Goal: Task Accomplishment & Management: Use online tool/utility

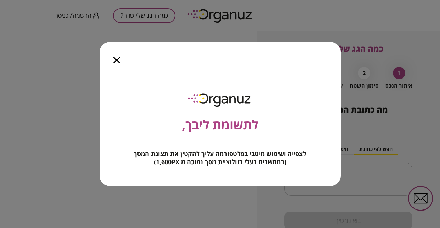
click at [115, 62] on icon "button" at bounding box center [116, 60] width 7 height 7
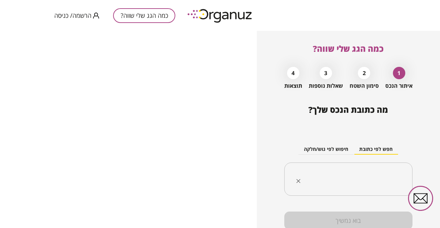
click at [386, 167] on div "​" at bounding box center [348, 180] width 128 height 34
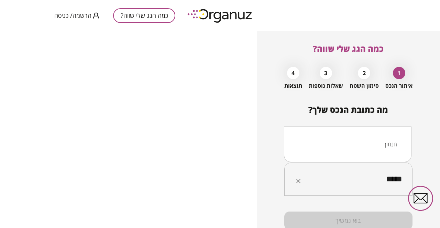
click at [385, 167] on div "***** ​" at bounding box center [348, 180] width 128 height 34
click at [392, 140] on li "חנתון" at bounding box center [348, 144] width 110 height 12
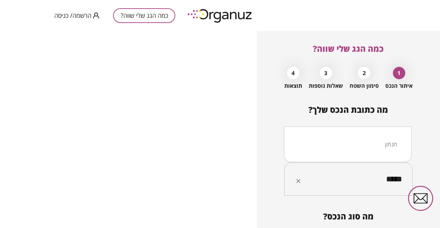
click at [375, 179] on input "*****" at bounding box center [351, 179] width 106 height 17
type input "**********"
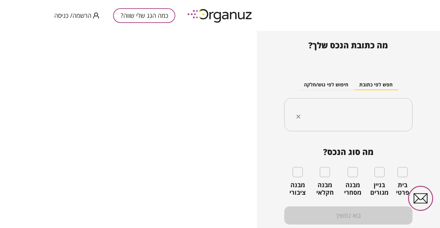
scroll to position [74, 0]
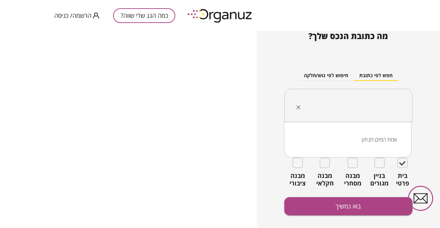
click at [392, 104] on input "text" at bounding box center [351, 105] width 106 height 17
click at [376, 143] on li "אמת המים חנתון" at bounding box center [348, 140] width 110 height 12
type input "**********"
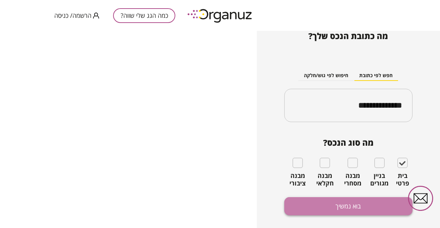
click at [315, 209] on button "בוא נמשיך" at bounding box center [348, 207] width 128 height 18
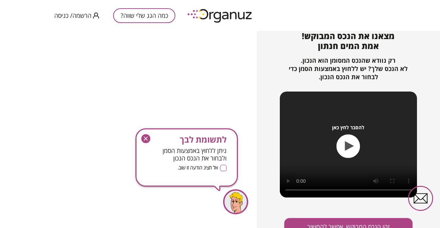
click at [145, 138] on icon "button" at bounding box center [146, 139] width 4 height 4
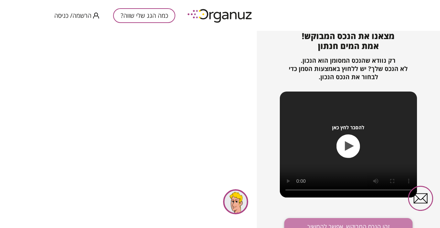
click at [324, 224] on button "זהו הנכס המבוקש, אפשר להמשיך" at bounding box center [348, 227] width 128 height 18
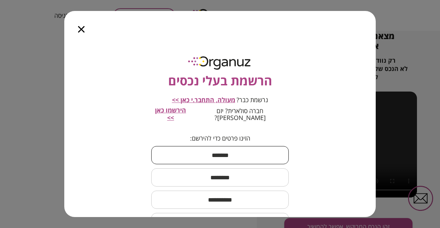
click at [244, 147] on input "text" at bounding box center [219, 155] width 137 height 20
type input "****"
type input "**********"
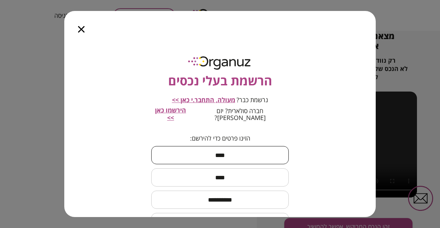
click at [204, 146] on input "****" at bounding box center [219, 155] width 137 height 20
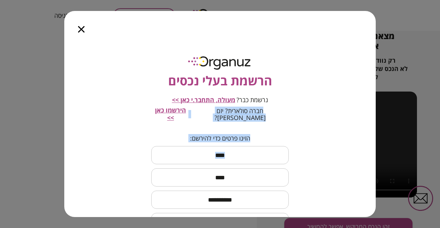
drag, startPoint x: 66, startPoint y: 101, endPoint x: 66, endPoint y: 153, distance: 52.2
click at [66, 153] on div "**********" at bounding box center [219, 129] width 311 height 178
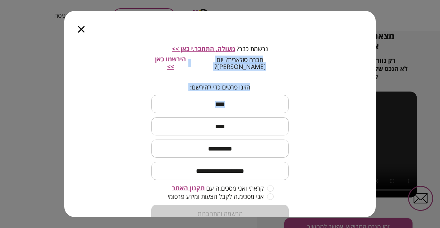
scroll to position [68, 0]
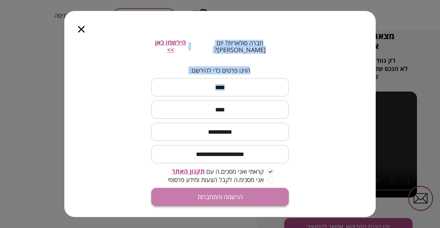
click at [268, 188] on button "הרשמה והתחברות" at bounding box center [219, 197] width 137 height 18
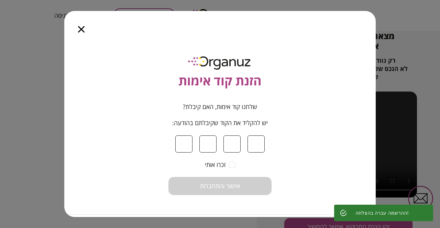
scroll to position [81, 0]
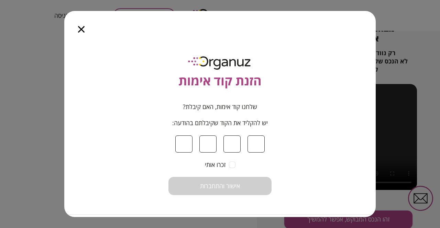
type input "*"
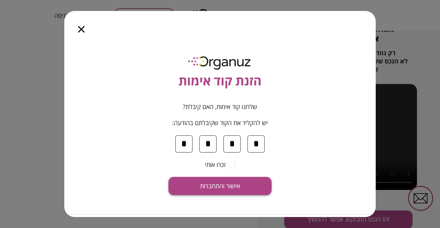
type input "*"
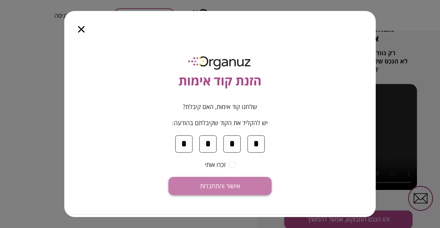
click at [224, 184] on span "אישור והתחברות" at bounding box center [220, 187] width 40 height 8
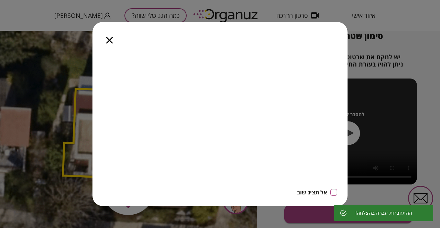
click at [0, 0] on icon "button" at bounding box center [0, 0] width 0 height 0
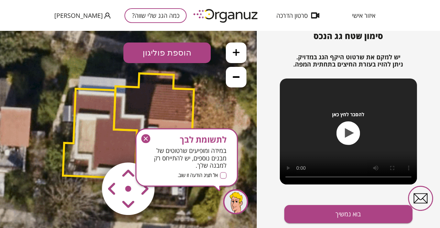
click at [0, 0] on icon "button" at bounding box center [0, 0] width 0 height 0
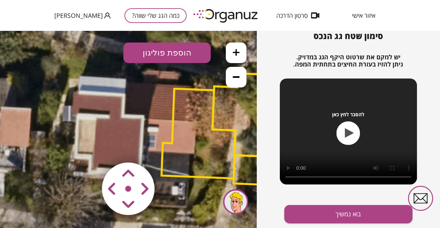
drag, startPoint x: 142, startPoint y: 188, endPoint x: 136, endPoint y: 182, distance: 8.7
click at [87, 148] on area at bounding box center [87, 148] width 0 height 0
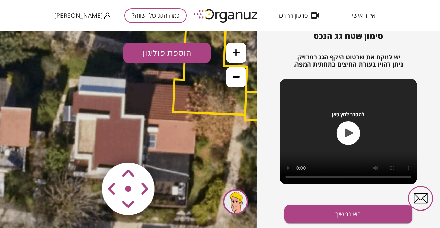
drag, startPoint x: 128, startPoint y: 174, endPoint x: 117, endPoint y: 184, distance: 14.8
click at [169, 148] on map at bounding box center [169, 148] width 0 height 0
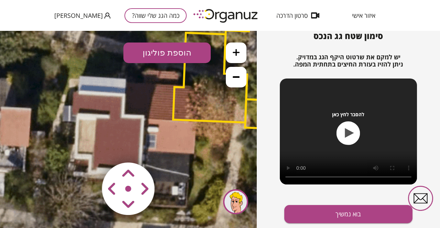
click at [87, 148] on area at bounding box center [87, 148] width 0 height 0
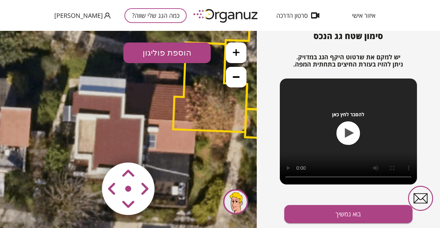
click at [87, 148] on area at bounding box center [87, 148] width 0 height 0
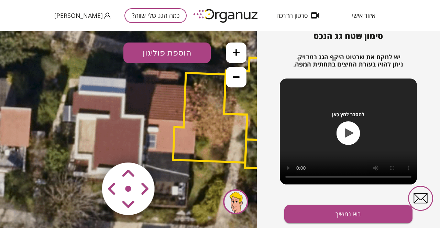
click at [87, 148] on area at bounding box center [87, 148] width 0 height 0
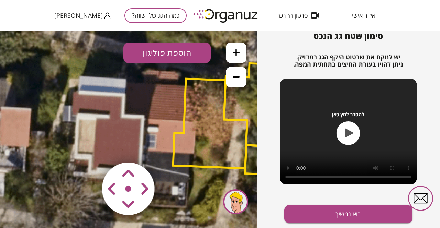
click at [87, 148] on area at bounding box center [87, 148] width 0 height 0
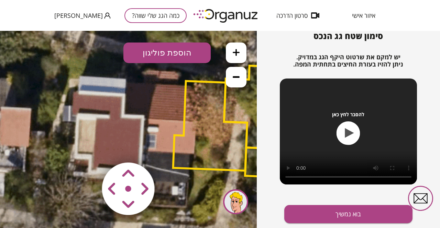
click at [87, 148] on area at bounding box center [87, 148] width 0 height 0
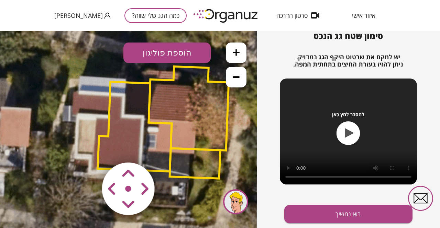
click at [87, 148] on area at bounding box center [87, 148] width 0 height 0
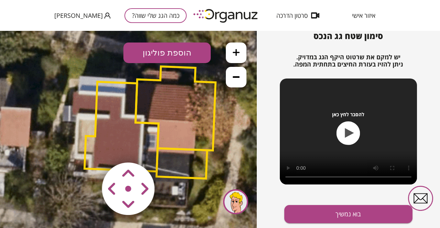
click at [87, 148] on area at bounding box center [87, 148] width 0 height 0
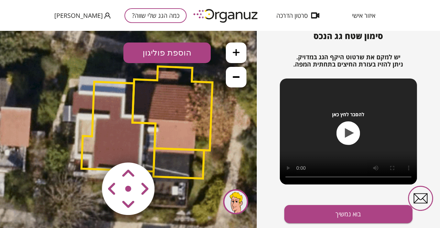
click at [87, 148] on area at bounding box center [87, 148] width 0 height 0
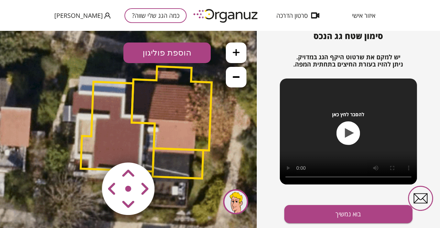
click at [87, 148] on area at bounding box center [87, 148] width 0 height 0
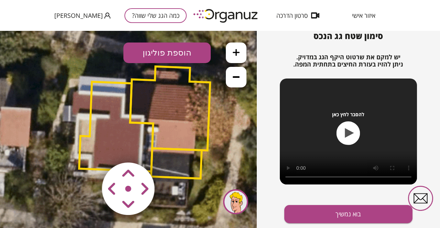
click at [87, 148] on area at bounding box center [87, 148] width 0 height 0
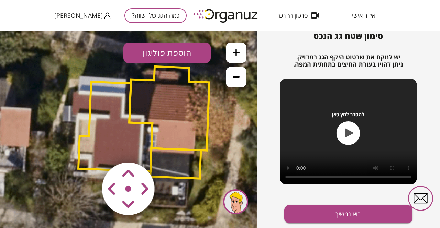
click at [87, 148] on area at bounding box center [87, 148] width 0 height 0
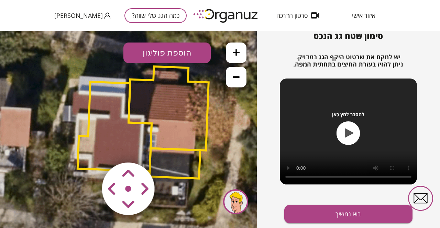
click at [87, 148] on area at bounding box center [87, 148] width 0 height 0
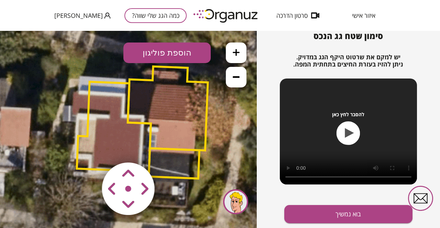
click at [87, 148] on area at bounding box center [87, 148] width 0 height 0
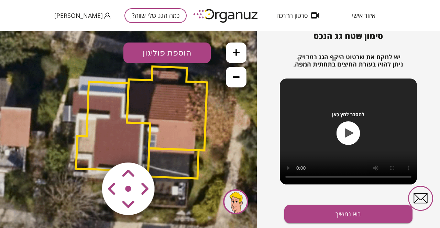
click at [87, 148] on area at bounding box center [87, 148] width 0 height 0
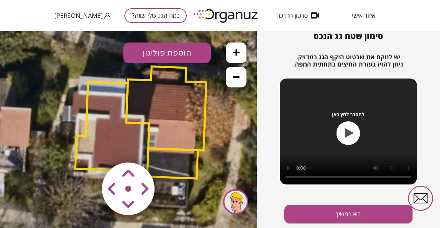
click at [87, 148] on area at bounding box center [87, 148] width 0 height 0
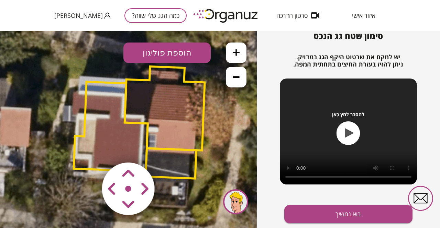
click at [87, 148] on area at bounding box center [87, 148] width 0 height 0
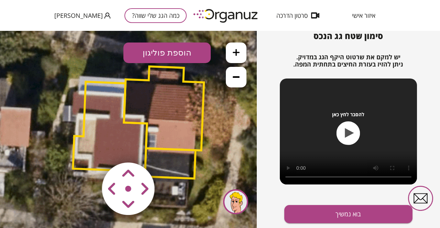
click at [87, 148] on area at bounding box center [87, 148] width 0 height 0
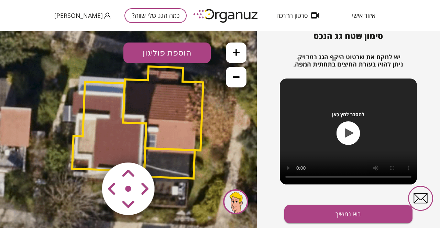
click at [87, 148] on area at bounding box center [87, 148] width 0 height 0
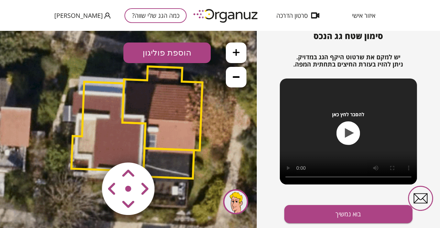
click at [87, 148] on area at bounding box center [87, 148] width 0 height 0
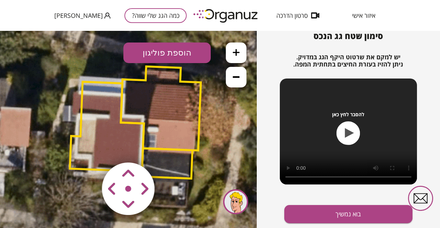
click at [87, 148] on area at bounding box center [87, 148] width 0 height 0
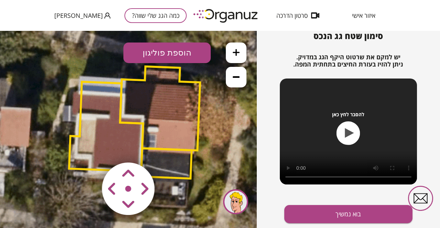
click at [87, 148] on area at bounding box center [87, 148] width 0 height 0
click at [129, 188] on img at bounding box center [128, 189] width 82 height 82
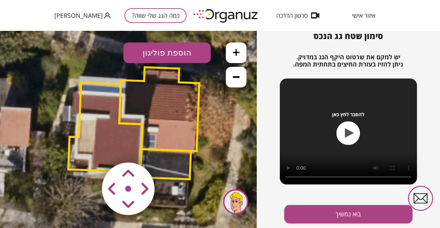
click at [87, 148] on area at bounding box center [87, 148] width 0 height 0
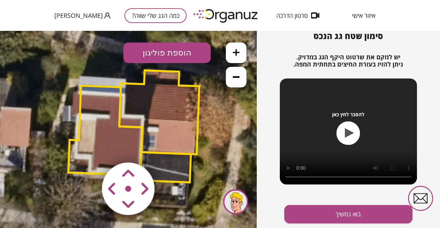
click at [87, 148] on area at bounding box center [87, 148] width 0 height 0
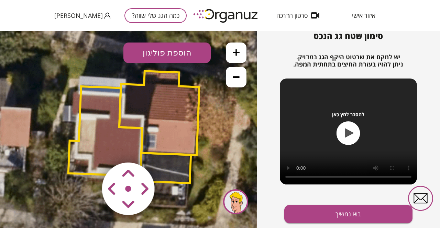
click at [182, 134] on polygon at bounding box center [159, 113] width 80 height 84
click at [172, 144] on polygon at bounding box center [159, 113] width 80 height 84
click at [172, 135] on polygon at bounding box center [159, 113] width 80 height 84
click at [120, 133] on polygon at bounding box center [105, 132] width 74 height 90
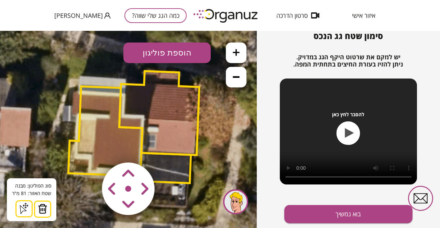
click at [106, 107] on polygon at bounding box center [105, 132] width 74 height 90
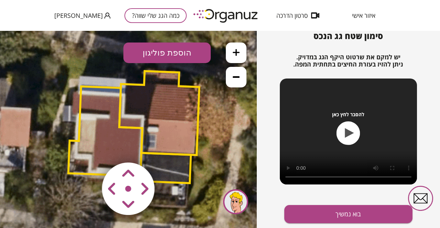
click at [161, 123] on polygon at bounding box center [159, 113] width 80 height 84
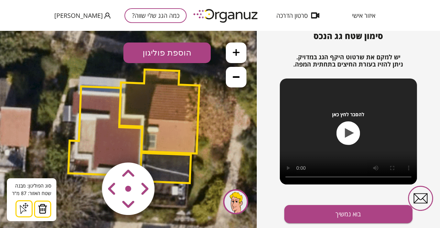
click at [87, 148] on area at bounding box center [87, 148] width 0 height 0
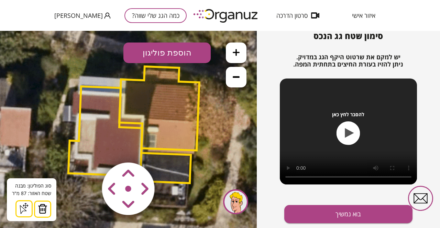
click at [87, 148] on area at bounding box center [87, 148] width 0 height 0
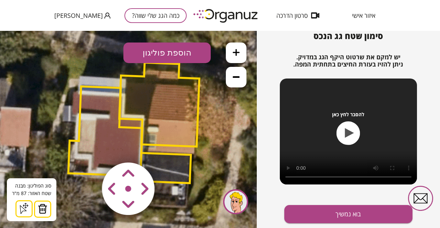
click at [87, 148] on area at bounding box center [87, 148] width 0 height 0
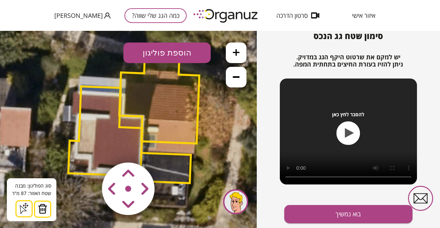
click at [87, 148] on area at bounding box center [87, 148] width 0 height 0
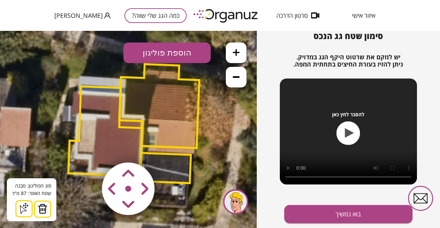
click at [87, 148] on area at bounding box center [87, 148] width 0 height 0
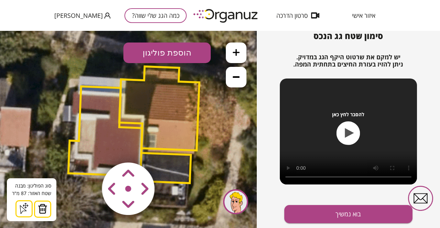
click at [87, 148] on area at bounding box center [87, 148] width 0 height 0
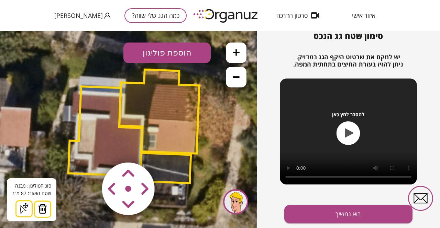
click at [87, 148] on area at bounding box center [87, 148] width 0 height 0
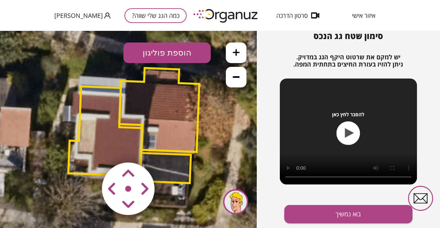
click at [177, 123] on polygon at bounding box center [159, 110] width 80 height 84
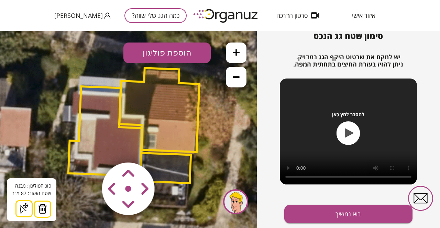
click at [42, 209] on img at bounding box center [43, 209] width 10 height 10
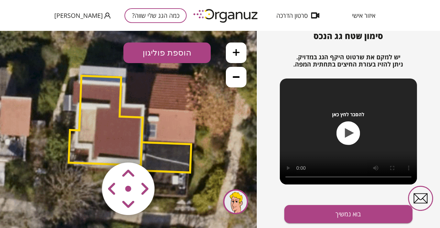
drag, startPoint x: 155, startPoint y: 155, endPoint x: 156, endPoint y: 144, distance: 10.7
click at [156, 144] on div ".st0 { fill: #FFFFFF; } 0" at bounding box center [128, 130] width 257 height 198
click at [163, 162] on img at bounding box center [128, 189] width 82 height 82
click at [87, 148] on area at bounding box center [87, 148] width 0 height 0
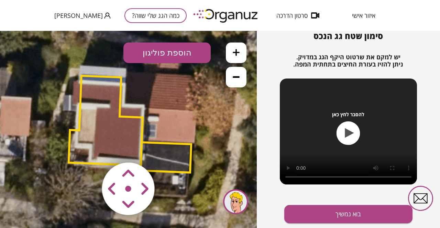
click at [87, 148] on area at bounding box center [87, 148] width 0 height 0
click at [167, 149] on img at bounding box center [128, 189] width 82 height 82
click at [112, 135] on polygon at bounding box center [106, 121] width 74 height 90
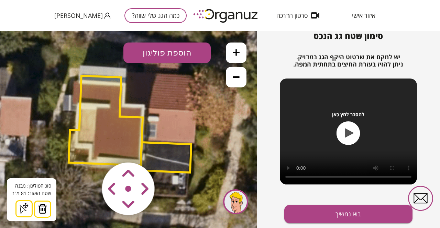
click at [43, 210] on img at bounding box center [43, 209] width 10 height 10
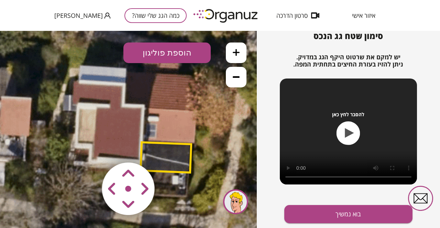
click at [157, 148] on polygon at bounding box center [166, 158] width 51 height 30
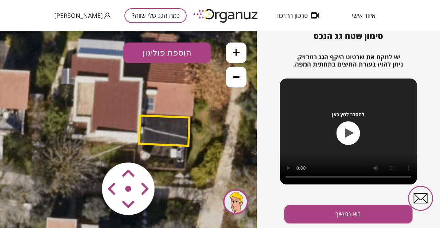
drag, startPoint x: 157, startPoint y: 147, endPoint x: 156, endPoint y: 121, distance: 26.9
click at [156, 121] on polygon at bounding box center [164, 131] width 51 height 30
click at [163, 128] on polygon at bounding box center [164, 131] width 51 height 30
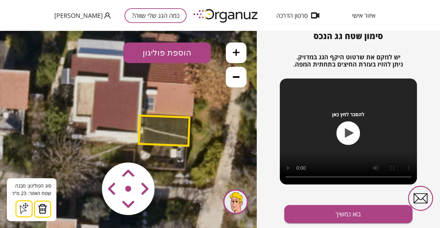
click at [172, 49] on button "הוספת פוליגון" at bounding box center [166, 53] width 87 height 21
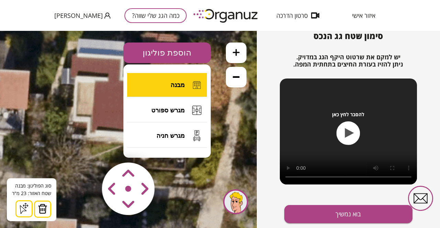
click at [179, 80] on button "מבנה" at bounding box center [167, 85] width 80 height 24
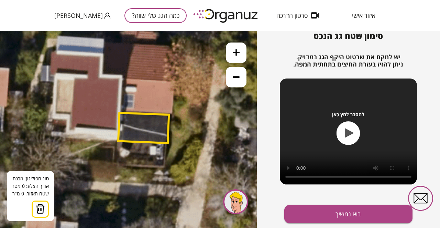
drag, startPoint x: 178, startPoint y: 85, endPoint x: 156, endPoint y: 83, distance: 22.1
click at [156, 83] on icon at bounding box center [103, 88] width 417 height 417
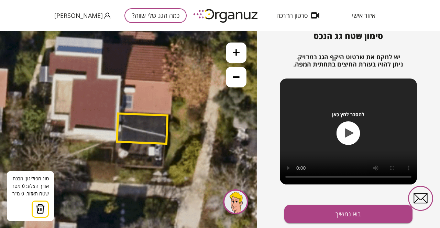
click at [150, 81] on icon at bounding box center [101, 89] width 417 height 417
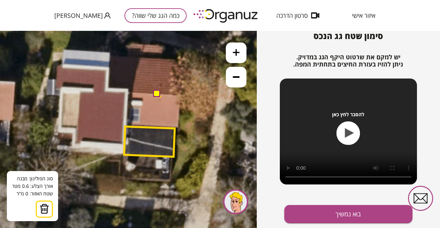
drag, startPoint x: 153, startPoint y: 83, endPoint x: 160, endPoint y: 97, distance: 14.9
click at [160, 97] on icon at bounding box center [108, 102] width 417 height 417
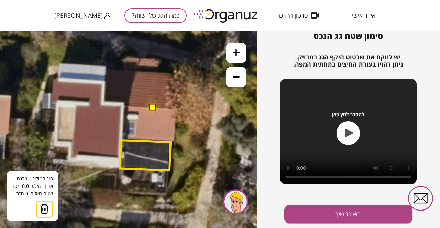
drag, startPoint x: 157, startPoint y: 94, endPoint x: 153, endPoint y: 108, distance: 14.3
click at [153, 108] on button at bounding box center [152, 107] width 7 height 7
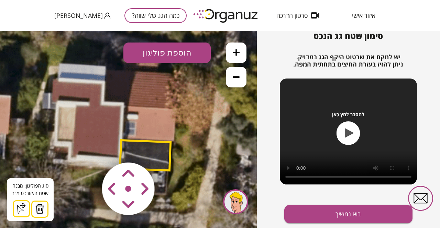
click at [39, 207] on img at bounding box center [40, 209] width 10 height 10
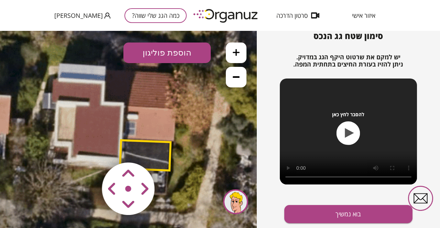
click at [168, 58] on button "הוספת פוליגון" at bounding box center [166, 53] width 87 height 21
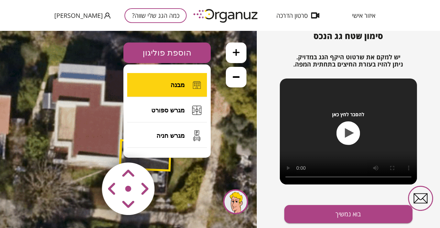
click at [167, 87] on button "מבנה" at bounding box center [167, 85] width 80 height 24
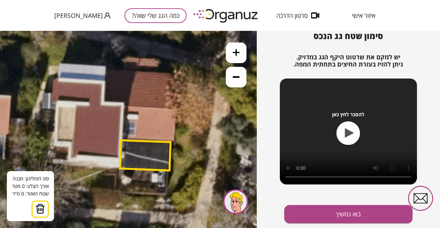
click at [151, 127] on icon at bounding box center [104, 116] width 417 height 417
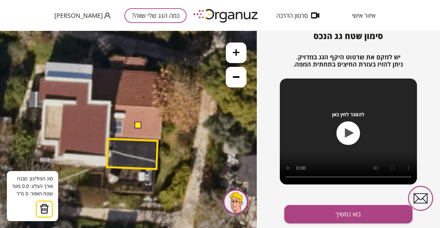
drag, startPoint x: 151, startPoint y: 127, endPoint x: 138, endPoint y: 125, distance: 13.1
click at [138, 125] on button at bounding box center [137, 125] width 7 height 7
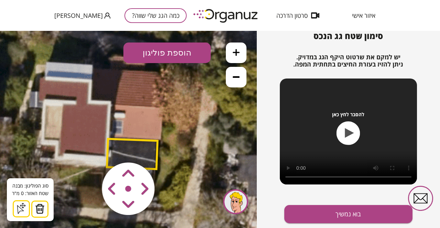
click at [87, 148] on area at bounding box center [87, 148] width 0 height 0
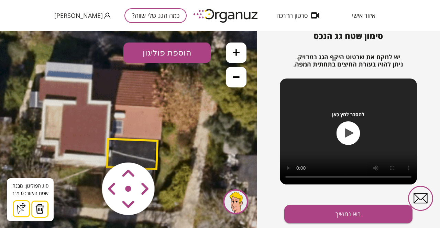
click at [87, 148] on area at bounding box center [87, 148] width 0 height 0
click at [20, 212] on icon at bounding box center [21, 208] width 11 height 11
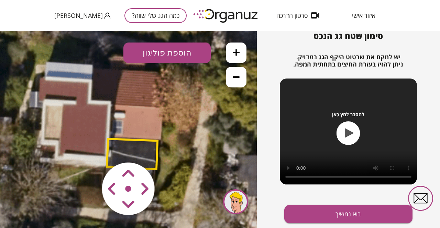
click at [130, 116] on icon at bounding box center [91, 114] width 417 height 417
click at [87, 148] on area at bounding box center [87, 148] width 0 height 0
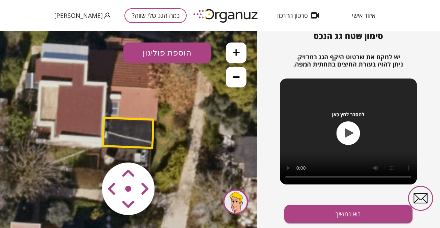
drag, startPoint x: 132, startPoint y: 149, endPoint x: 128, endPoint y: 130, distance: 19.3
click at [128, 130] on div ".st0 { fill: #FFFFFF; } 0" at bounding box center [128, 130] width 257 height 198
click at [87, 148] on area at bounding box center [87, 148] width 0 height 0
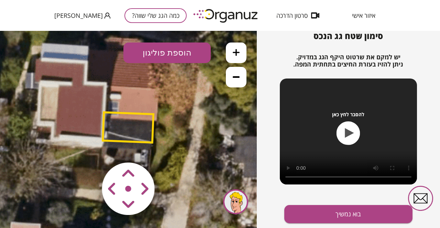
click at [87, 148] on area at bounding box center [87, 148] width 0 height 0
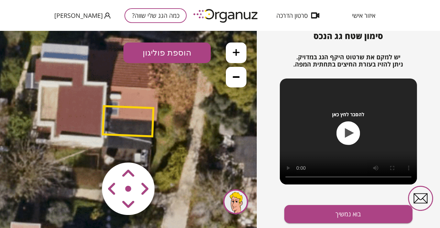
click at [87, 148] on area at bounding box center [87, 148] width 0 height 0
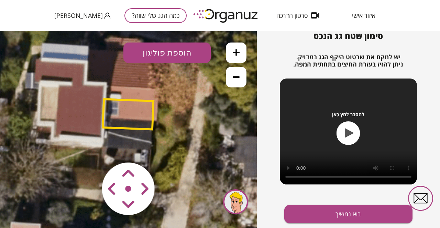
click at [87, 148] on area at bounding box center [87, 148] width 0 height 0
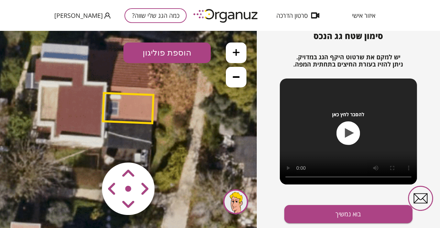
click at [87, 148] on area at bounding box center [87, 148] width 0 height 0
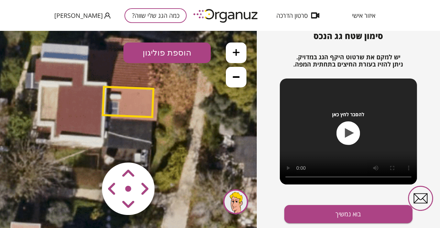
click at [87, 148] on area at bounding box center [87, 148] width 0 height 0
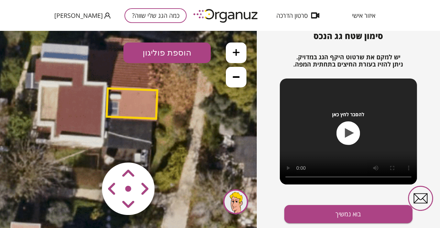
click at [87, 148] on area at bounding box center [87, 148] width 0 height 0
click at [141, 17] on button "כמה הגג שלי שווה?" at bounding box center [155, 15] width 62 height 15
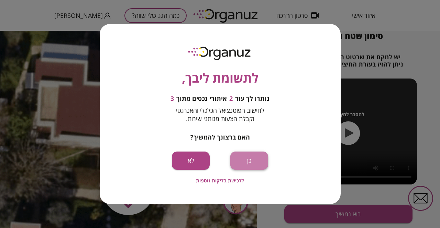
click at [250, 164] on button "כן" at bounding box center [249, 161] width 38 height 18
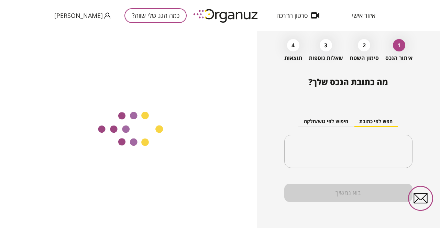
scroll to position [27, 0]
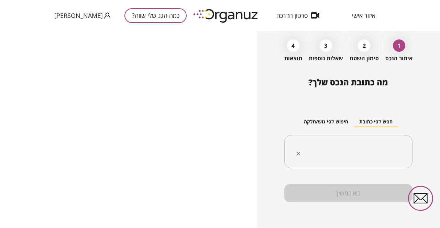
click at [359, 140] on div "​" at bounding box center [348, 152] width 128 height 34
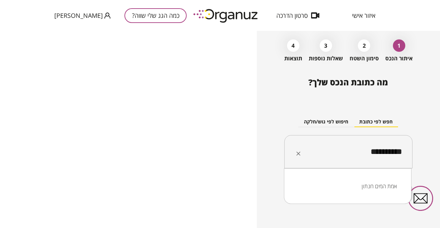
click at [376, 187] on li "אמת המים חנתון" at bounding box center [348, 186] width 110 height 12
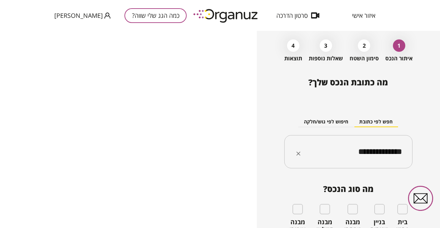
type input "**********"
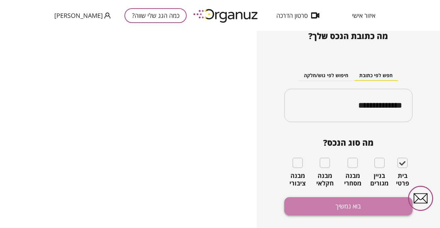
click at [323, 207] on button "בוא נמשיך" at bounding box center [348, 207] width 128 height 18
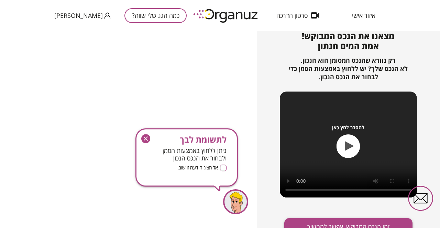
click at [328, 223] on button "זהו הנכס המבוקש, אפשר להמשיך" at bounding box center [348, 227] width 128 height 18
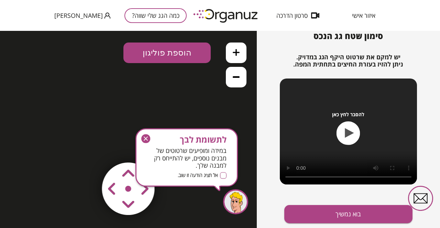
click at [146, 137] on icon "button" at bounding box center [145, 139] width 9 height 9
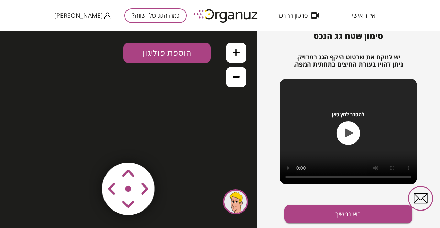
drag, startPoint x: 196, startPoint y: 124, endPoint x: 201, endPoint y: 70, distance: 54.9
click at [201, 70] on div ".st0 { fill: #FFFFFF; } 10" at bounding box center [128, 130] width 257 height 198
click at [242, 84] on button at bounding box center [236, 77] width 21 height 21
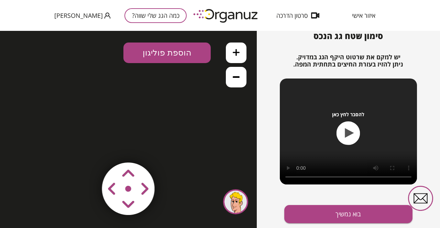
click at [242, 84] on button at bounding box center [236, 77] width 21 height 21
click at [241, 79] on button at bounding box center [236, 77] width 21 height 21
drag, startPoint x: 220, startPoint y: 170, endPoint x: 235, endPoint y: 111, distance: 61.7
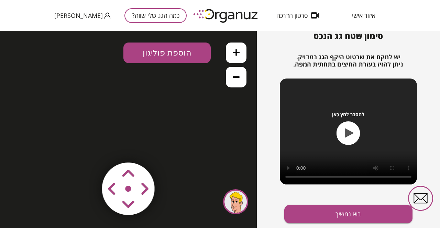
click at [235, 111] on div ".st0 { fill: #FFFFFF; } 10" at bounding box center [128, 130] width 257 height 198
drag, startPoint x: 199, startPoint y: 149, endPoint x: 221, endPoint y: 215, distance: 70.2
click at [221, 215] on div ".st0 { fill: #FFFFFF; } 10" at bounding box center [128, 130] width 257 height 198
click at [239, 78] on button at bounding box center [236, 77] width 21 height 21
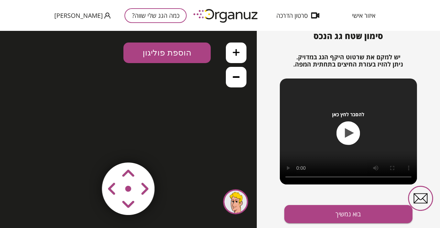
click at [239, 78] on button at bounding box center [236, 77] width 21 height 21
click at [232, 49] on button at bounding box center [236, 53] width 21 height 21
click at [191, 45] on button "הוספת פוליגון" at bounding box center [166, 53] width 87 height 21
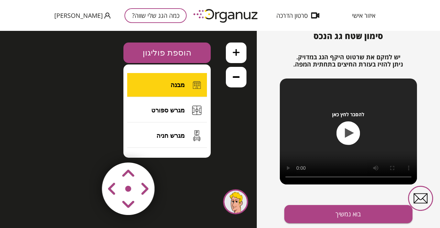
click at [172, 88] on span "מבנה" at bounding box center [177, 85] width 14 height 8
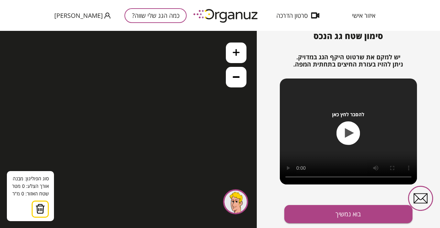
click at [76, 184] on div ".st0 { fill: #FFFFFF; } 0" at bounding box center [128, 130] width 257 height 198
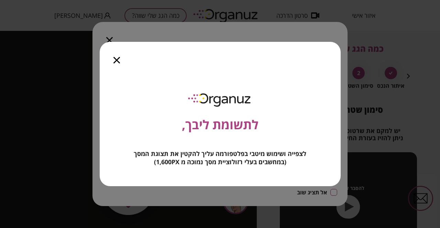
click at [117, 63] on icon "button" at bounding box center [116, 60] width 7 height 7
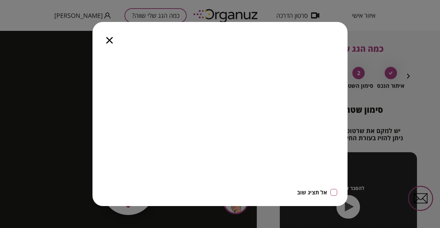
click at [112, 39] on icon "button" at bounding box center [109, 40] width 7 height 7
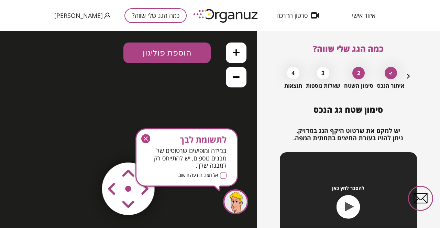
click at [147, 135] on icon "button" at bounding box center [145, 139] width 9 height 9
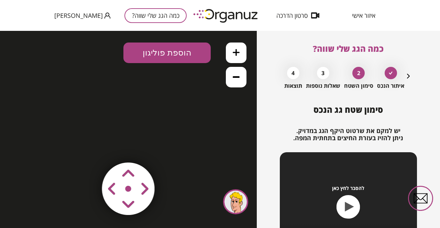
drag, startPoint x: 196, startPoint y: 177, endPoint x: 207, endPoint y: 107, distance: 70.3
click at [207, 107] on div ".st0 { fill: #FFFFFF; } 10" at bounding box center [128, 130] width 257 height 198
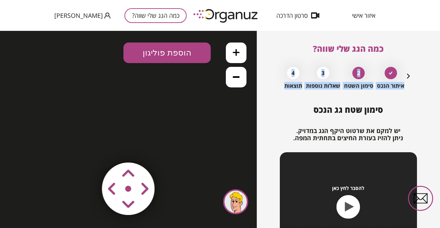
drag, startPoint x: 392, startPoint y: 106, endPoint x: 413, endPoint y: 63, distance: 47.9
click at [413, 63] on div "כמה הגג שלי שווה? איתור הנכס 2 סימון השטח 3 שאלות נוספות 4 תוצאות סימון שטח גג …" at bounding box center [348, 130] width 183 height 198
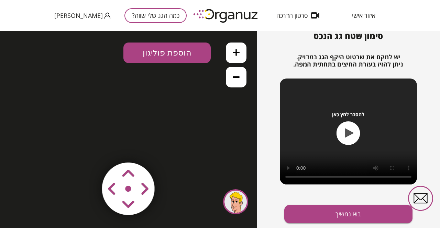
click at [240, 80] on button at bounding box center [236, 77] width 21 height 21
click at [238, 57] on button at bounding box center [236, 53] width 21 height 21
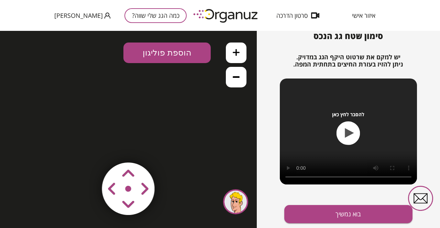
click at [238, 57] on button at bounding box center [236, 53] width 21 height 21
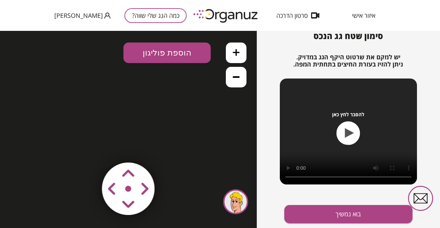
click at [238, 57] on button at bounding box center [236, 53] width 21 height 21
click at [240, 56] on button at bounding box center [236, 53] width 21 height 21
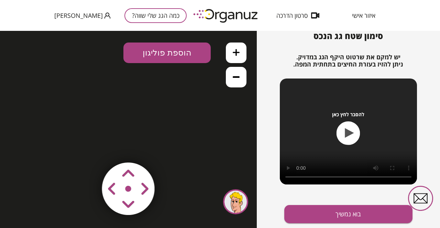
click at [231, 75] on button at bounding box center [236, 77] width 21 height 21
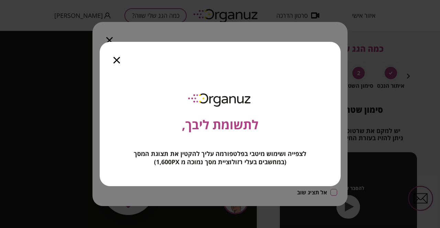
click at [118, 60] on icon "button" at bounding box center [116, 60] width 7 height 7
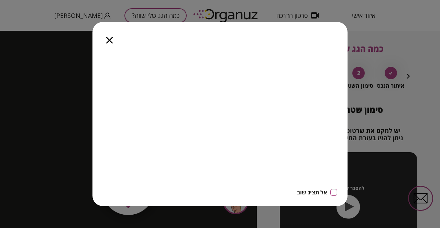
click at [0, 0] on icon "button" at bounding box center [0, 0] width 0 height 0
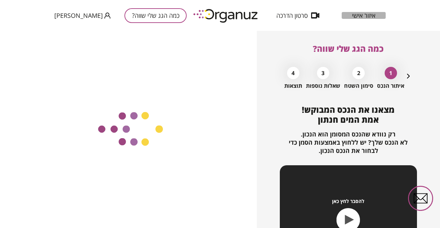
click at [363, 17] on span "איזור אישי" at bounding box center [363, 15] width 23 height 7
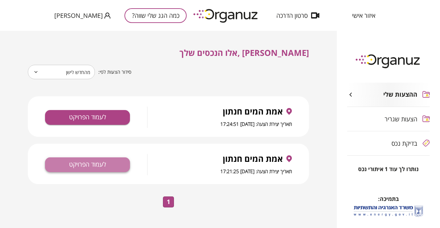
click at [97, 166] on button "לעמוד הפרויקט" at bounding box center [87, 165] width 85 height 15
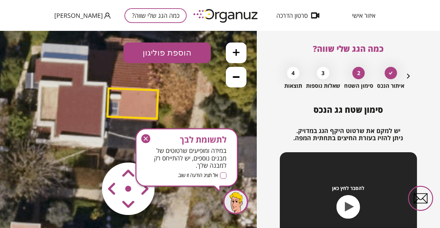
scroll to position [74, 0]
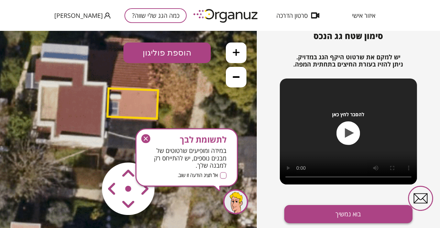
click at [304, 210] on button "בוא נמשיך" at bounding box center [348, 214] width 128 height 18
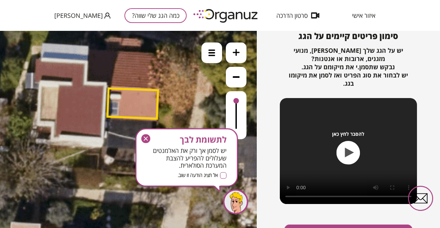
click at [0, 0] on icon "button" at bounding box center [0, 0] width 0 height 0
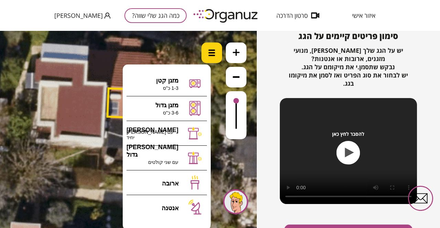
click at [215, 55] on div at bounding box center [211, 53] width 21 height 21
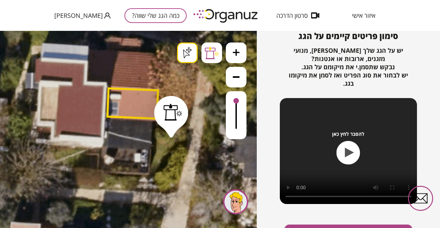
click at [171, 134] on div ".st0 { fill: #FFFFFF; } .st0 { fill: #FFFFFF; }" at bounding box center [128, 130] width 257 height 198
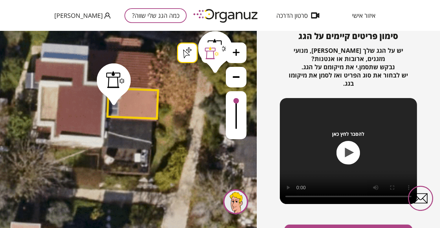
click at [346, 156] on icon "button" at bounding box center [349, 153] width 9 height 10
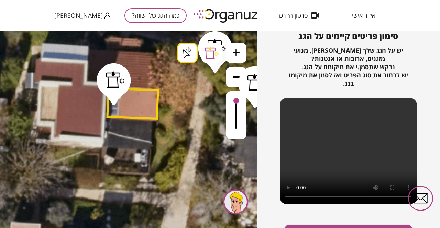
scroll to position [88, 0]
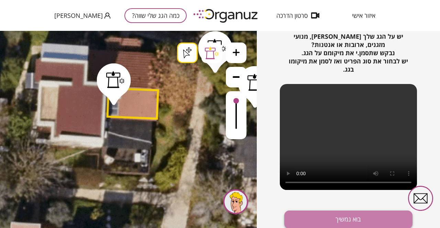
click at [338, 222] on button "בוא נמשיך" at bounding box center [348, 220] width 128 height 18
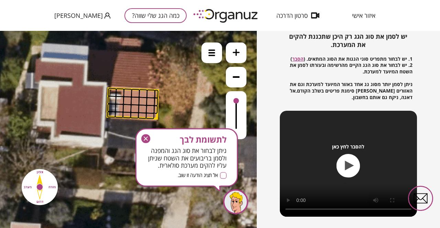
click at [0, 0] on icon "button" at bounding box center [0, 0] width 0 height 0
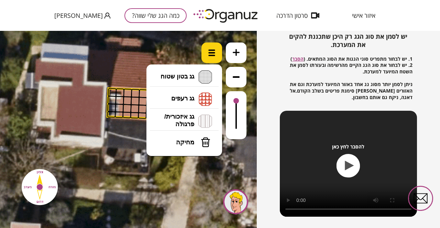
click at [214, 55] on img at bounding box center [211, 52] width 7 height 7
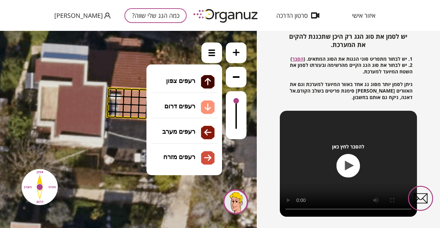
click at [199, 102] on li "גג רעפים רעפים צפון רעפים דרום רעפים מערב רעפים מזרח" at bounding box center [184, 99] width 72 height 22
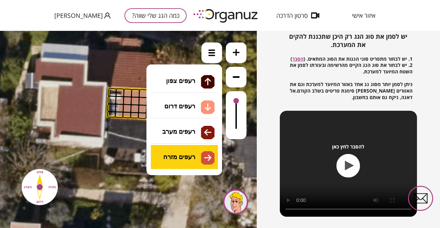
click at [192, 154] on div ".st0 { fill: #FFFFFF; } .st0 { fill: #FFFFFF; }" at bounding box center [128, 130] width 257 height 198
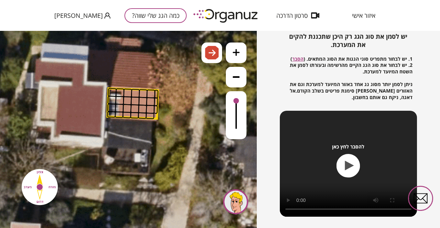
scroll to position [115, 0]
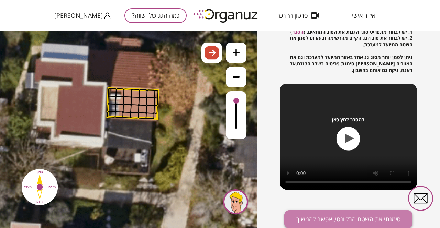
click at [366, 219] on button "סימנתי את השטח הרלוונטי, אפשר להמשיך" at bounding box center [348, 220] width 128 height 18
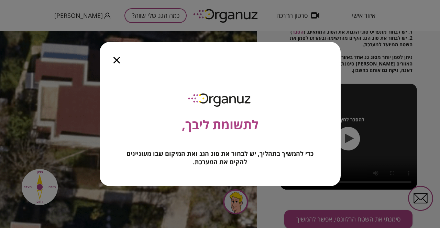
click at [116, 60] on icon "button" at bounding box center [119, 62] width 9 height 9
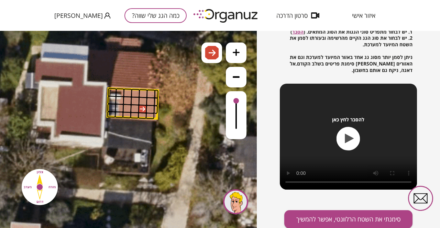
click at [142, 105] on div at bounding box center [142, 109] width 9 height 9
click at [145, 113] on div at bounding box center [142, 116] width 9 height 7
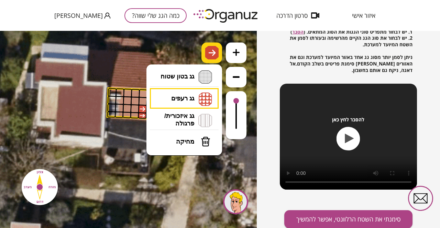
click at [212, 52] on img at bounding box center [212, 53] width 7 height 8
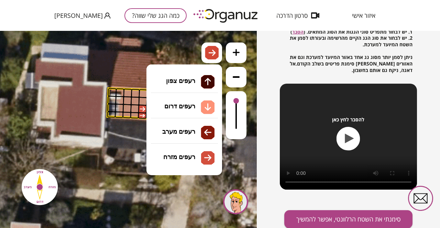
click at [198, 98] on li "גג רעפים רעפים צפון רעפים דרום רעפים מערב רעפים מזרח" at bounding box center [184, 98] width 72 height 21
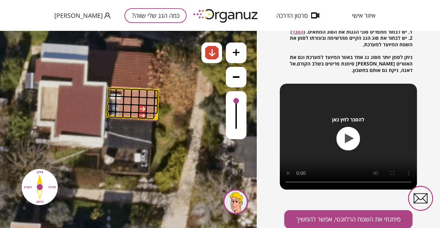
click at [187, 101] on div ".st0 { fill: #FFFFFF; } .st0 { fill: #FFFFFF; }" at bounding box center [128, 130] width 257 height 198
click at [128, 108] on div at bounding box center [127, 108] width 9 height 9
click at [142, 108] on div at bounding box center [142, 109] width 9 height 9
click at [141, 115] on div at bounding box center [142, 116] width 9 height 7
click at [140, 99] on div at bounding box center [142, 101] width 9 height 9
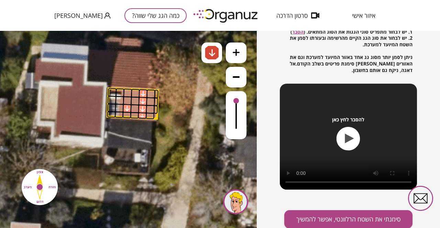
click at [141, 92] on div at bounding box center [143, 93] width 9 height 9
click at [134, 93] on div at bounding box center [135, 93] width 9 height 9
click at [128, 93] on div at bounding box center [127, 93] width 9 height 9
click at [128, 99] on div at bounding box center [127, 101] width 9 height 9
click at [121, 100] on div at bounding box center [119, 100] width 9 height 9
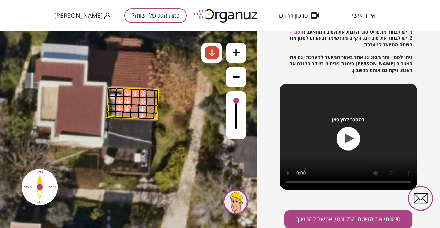
click at [119, 108] on div at bounding box center [119, 108] width 9 height 9
click at [119, 114] on div at bounding box center [119, 115] width 9 height 7
click at [127, 115] on div at bounding box center [126, 115] width 9 height 7
click at [132, 115] on div at bounding box center [134, 115] width 9 height 7
click at [136, 106] on div at bounding box center [134, 108] width 9 height 9
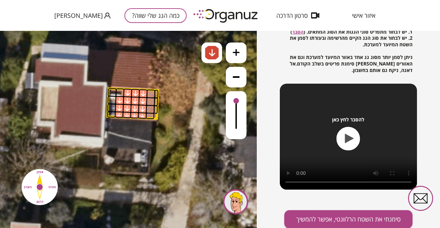
click at [135, 103] on div at bounding box center [135, 101] width 9 height 9
click at [151, 92] on div at bounding box center [150, 94] width 9 height 9
click at [150, 103] on div at bounding box center [150, 102] width 9 height 9
click at [150, 110] on div at bounding box center [150, 109] width 9 height 9
click at [150, 116] on div at bounding box center [150, 116] width 9 height 7
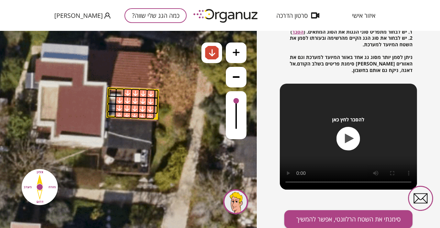
click at [156, 116] on polygon at bounding box center [133, 104] width 51 height 30
click at [155, 110] on div at bounding box center [156, 109] width 4 height 9
click at [156, 104] on div at bounding box center [156, 102] width 4 height 9
click at [157, 95] on div at bounding box center [156, 94] width 4 height 9
click at [119, 92] on div at bounding box center [119, 93] width 9 height 9
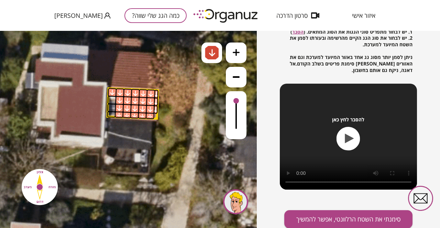
click at [113, 95] on div at bounding box center [112, 92] width 9 height 9
click at [114, 102] on div at bounding box center [112, 100] width 9 height 9
click at [112, 105] on div at bounding box center [111, 108] width 9 height 9
click at [112, 111] on div at bounding box center [111, 108] width 9 height 9
click at [112, 114] on div at bounding box center [111, 114] width 9 height 7
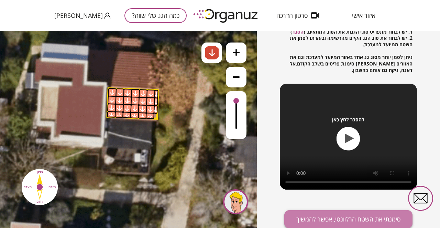
click at [330, 218] on button "סימנתי את השטח הרלוונטי, אפשר להמשיך" at bounding box center [348, 220] width 128 height 18
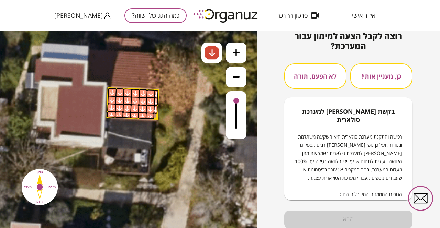
scroll to position [6, 0]
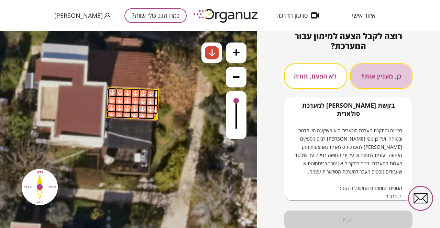
click at [375, 75] on button "כן, מעניין אותי!" at bounding box center [381, 76] width 62 height 25
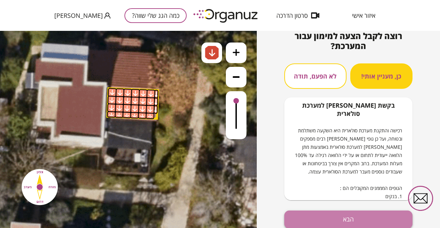
click at [332, 214] on button "הבא" at bounding box center [348, 220] width 128 height 18
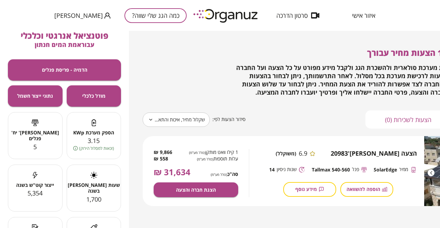
click at [332, 214] on div "**********" at bounding box center [338, 127] width 391 height 193
drag, startPoint x: 2, startPoint y: 135, endPoint x: 4, endPoint y: 165, distance: 30.7
click at [4, 165] on div "פוטנציאל אנרגטי וכלכלי עבור אמת המים חנתון הדמיה - פריסת פנלים מודל כלכלי נתוני…" at bounding box center [64, 130] width 129 height 198
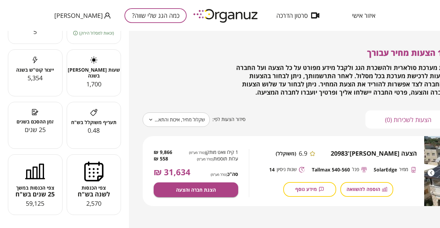
click at [439, 225] on div "**********" at bounding box center [284, 130] width 311 height 198
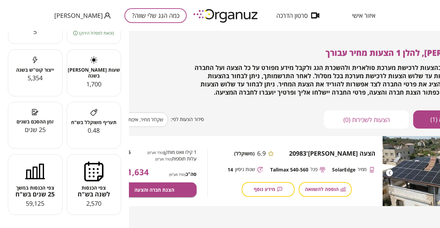
drag, startPoint x: 439, startPoint y: 141, endPoint x: 439, endPoint y: 210, distance: 69.1
click at [439, 210] on div "**********" at bounding box center [284, 130] width 311 height 198
